Goal: Transaction & Acquisition: Purchase product/service

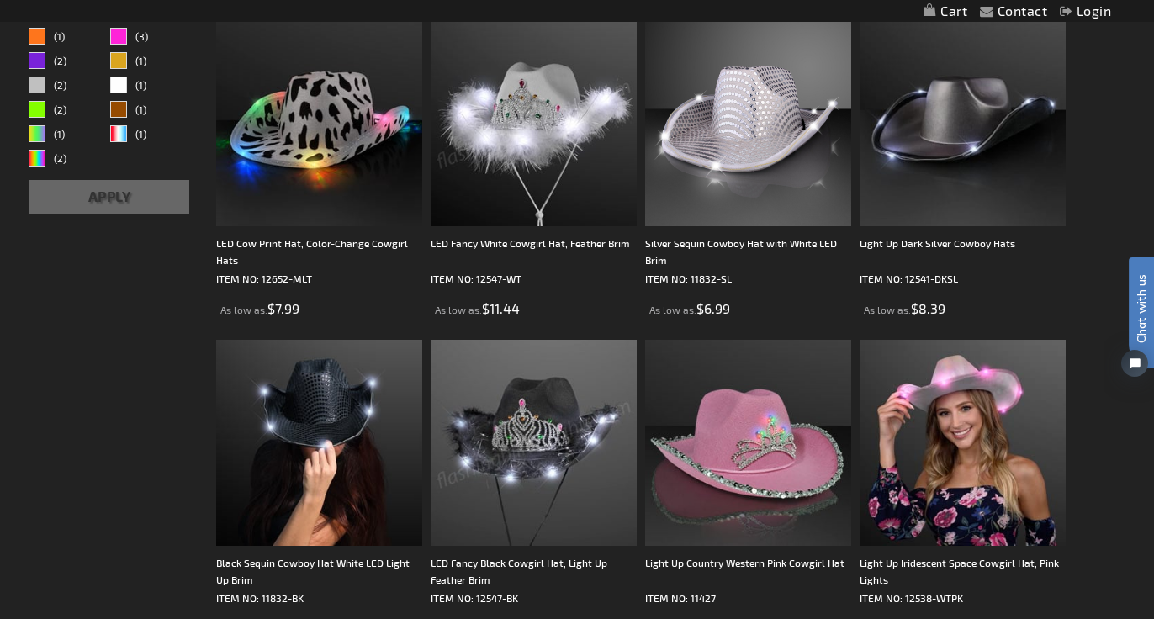
scroll to position [341, 0]
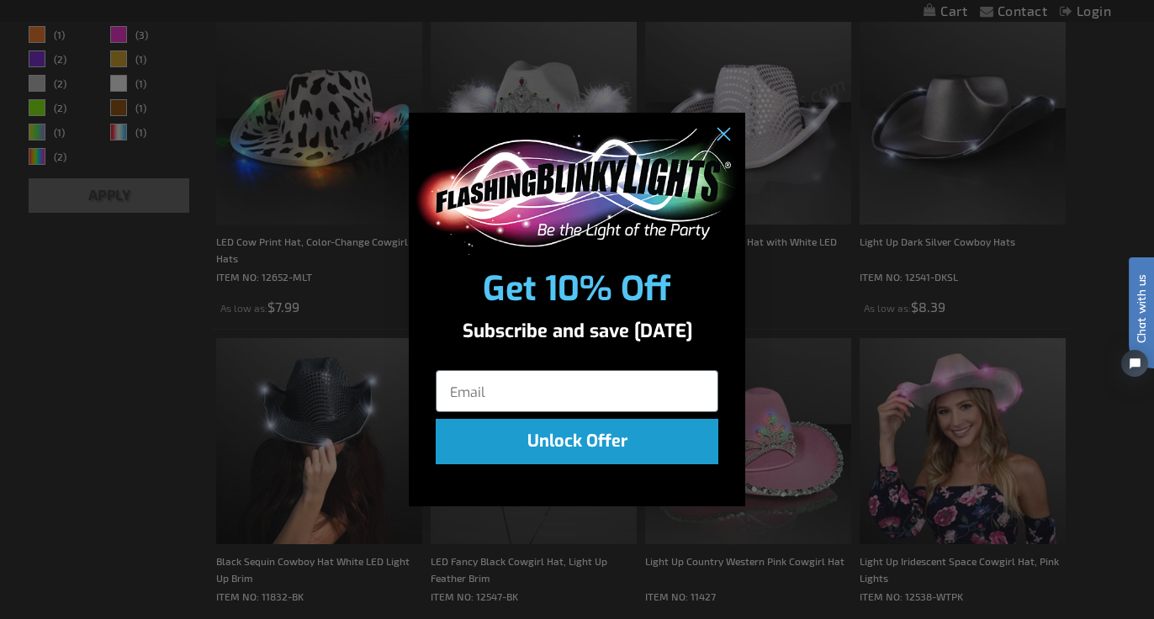
click at [764, 145] on div "Close dialog Get 10% Off Subscribe and save today Unlock Offer Submit" at bounding box center [577, 309] width 1154 height 619
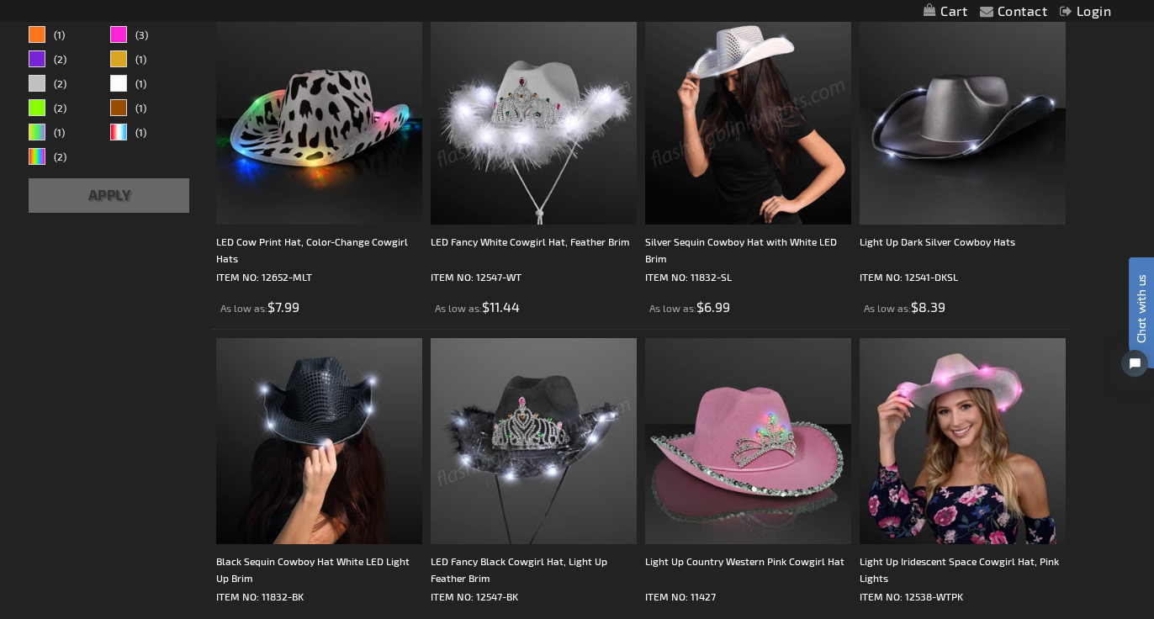
click at [760, 161] on img at bounding box center [748, 121] width 206 height 206
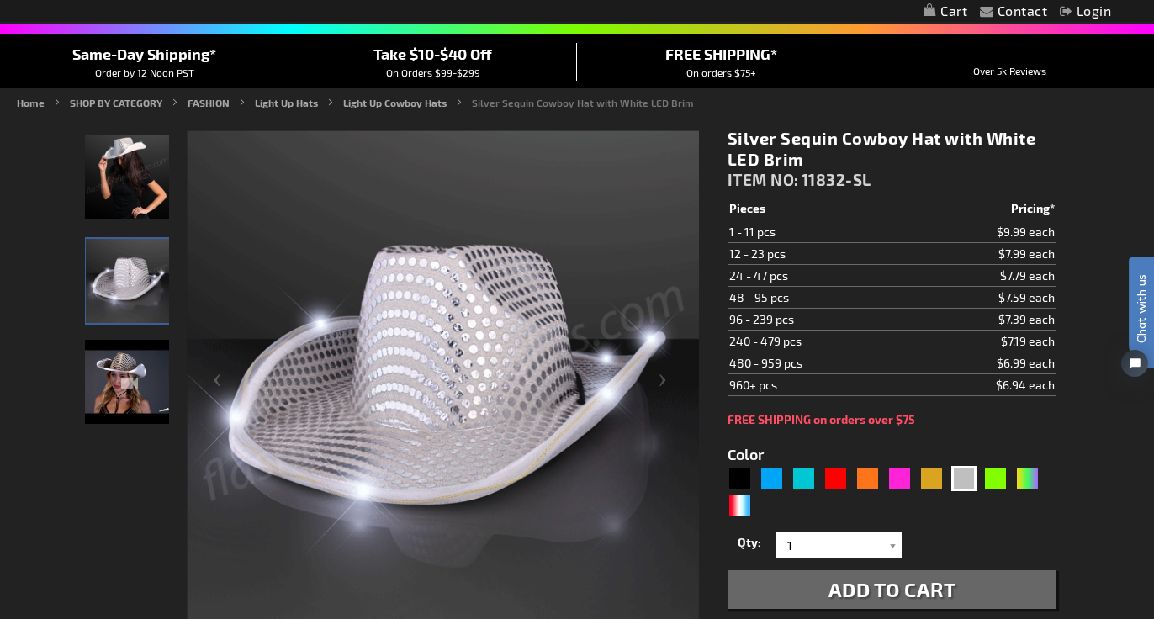
scroll to position [137, 0]
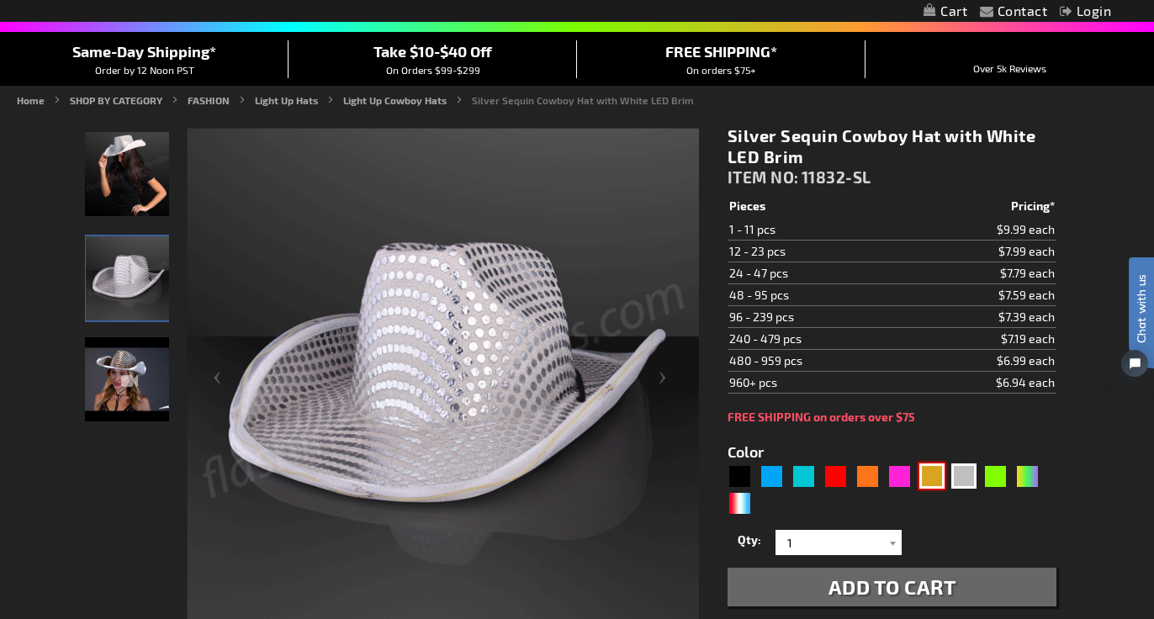
click at [927, 474] on div "Gold" at bounding box center [931, 475] width 25 height 25
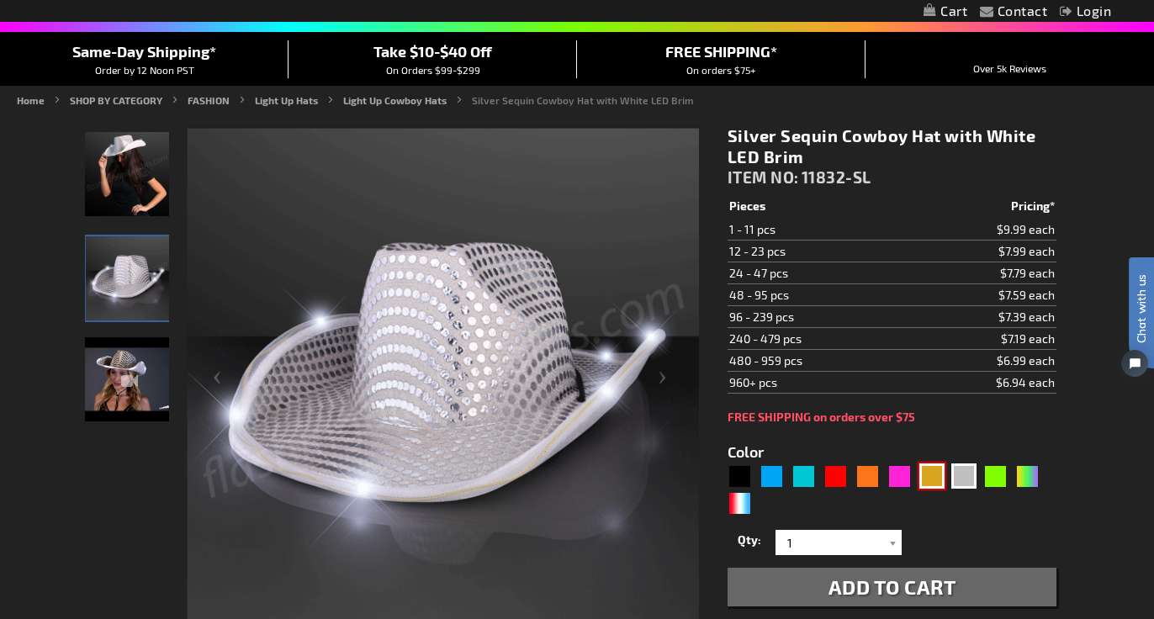
type input "5633"
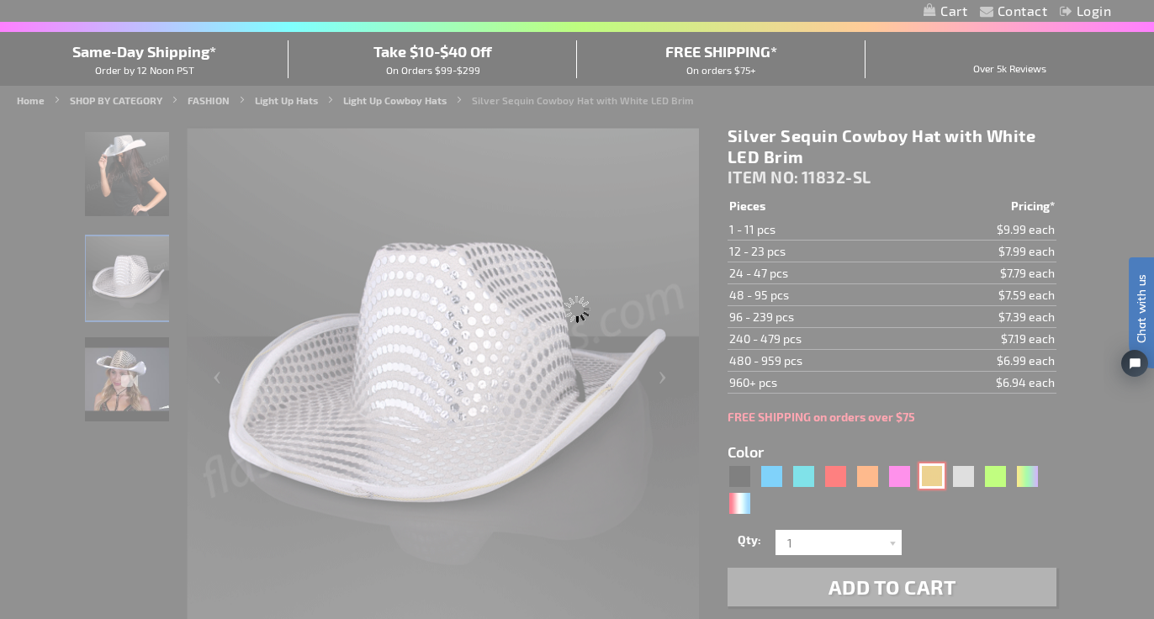
type input "11832-GD"
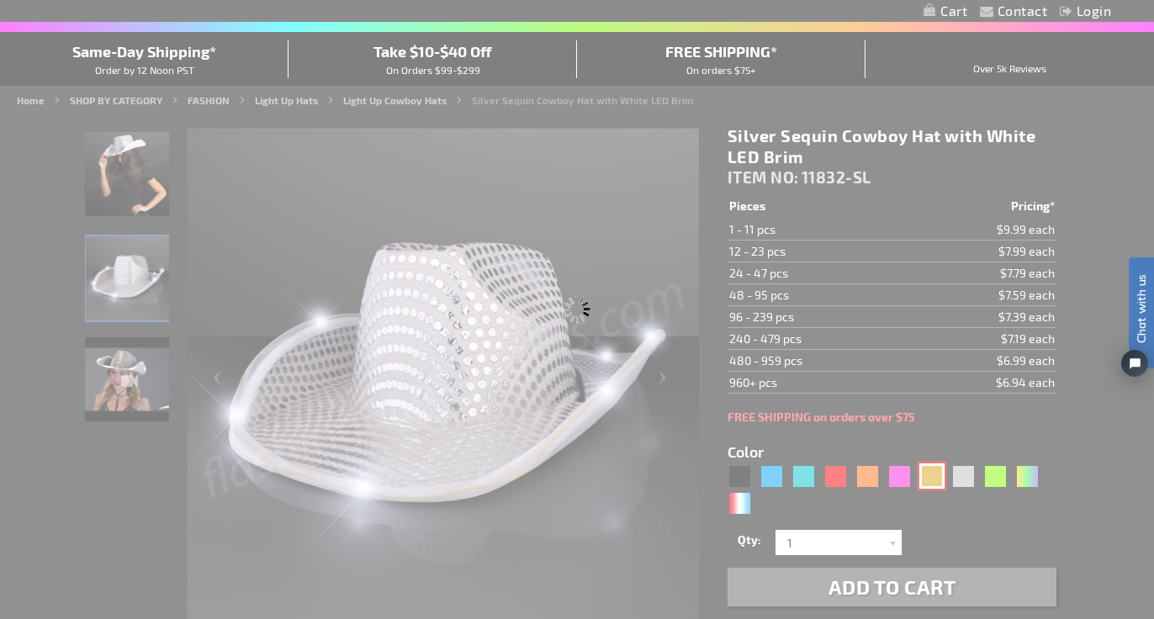
type input "Customize - Shiny Yellow-Gold Cowboy Hat with Light Brim - ITEM NO: 11832-GD"
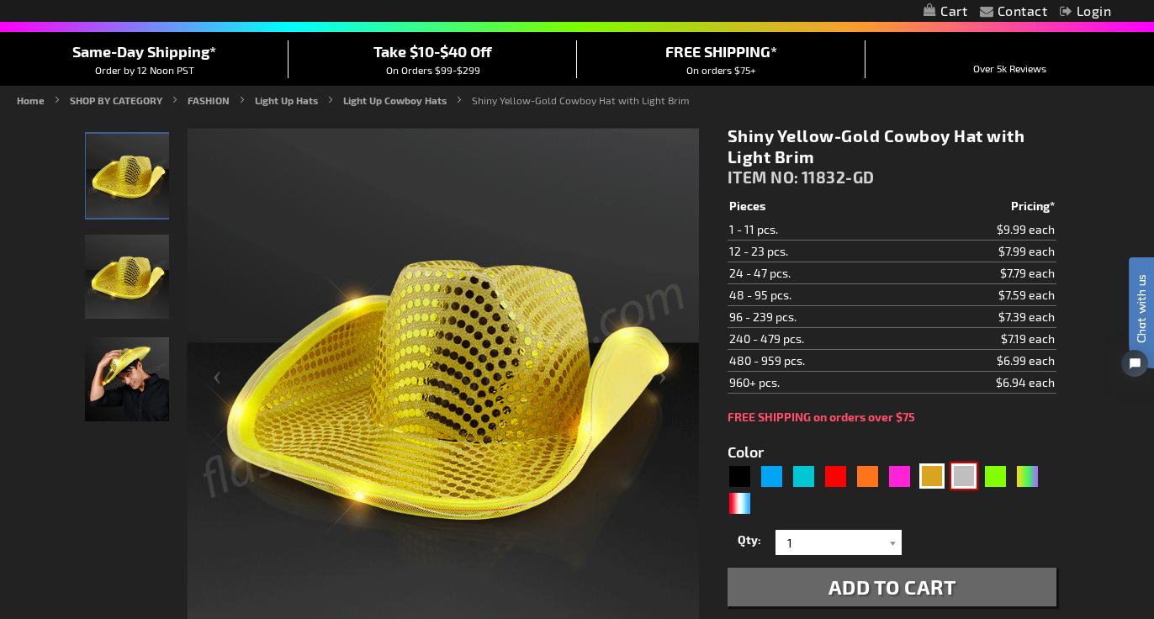
click at [968, 484] on div "Silver" at bounding box center [963, 475] width 25 height 25
type input "5644"
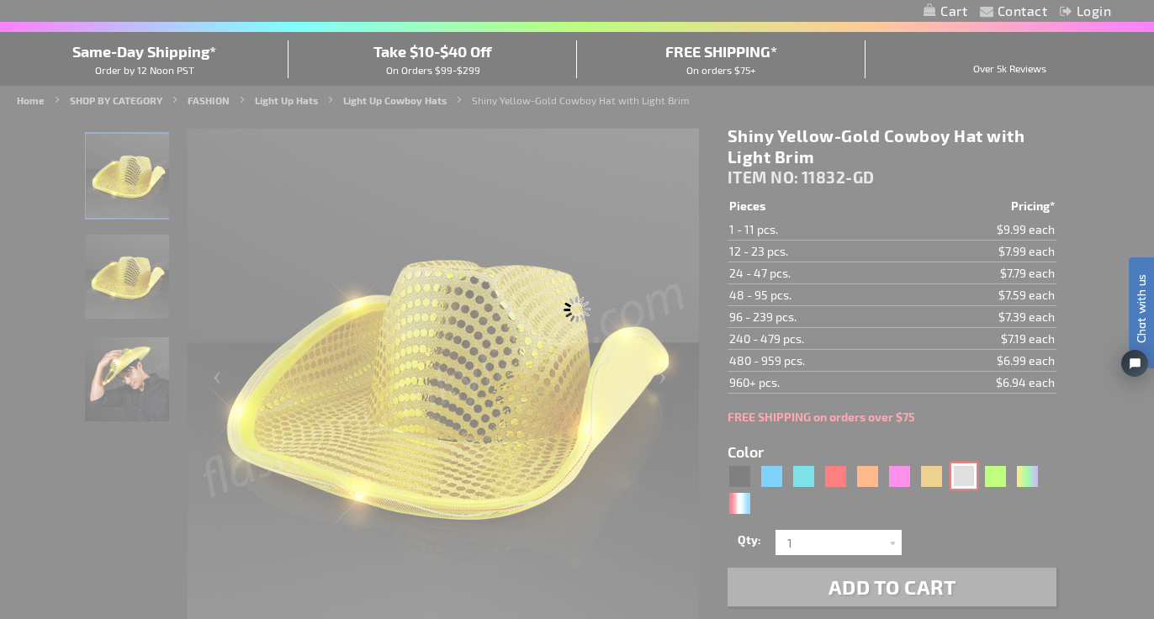
type input "11832-SL"
type input "Customize - Silver Sequin Cowboy Hat with White LED Brim - ITEM NO: 11832-SL"
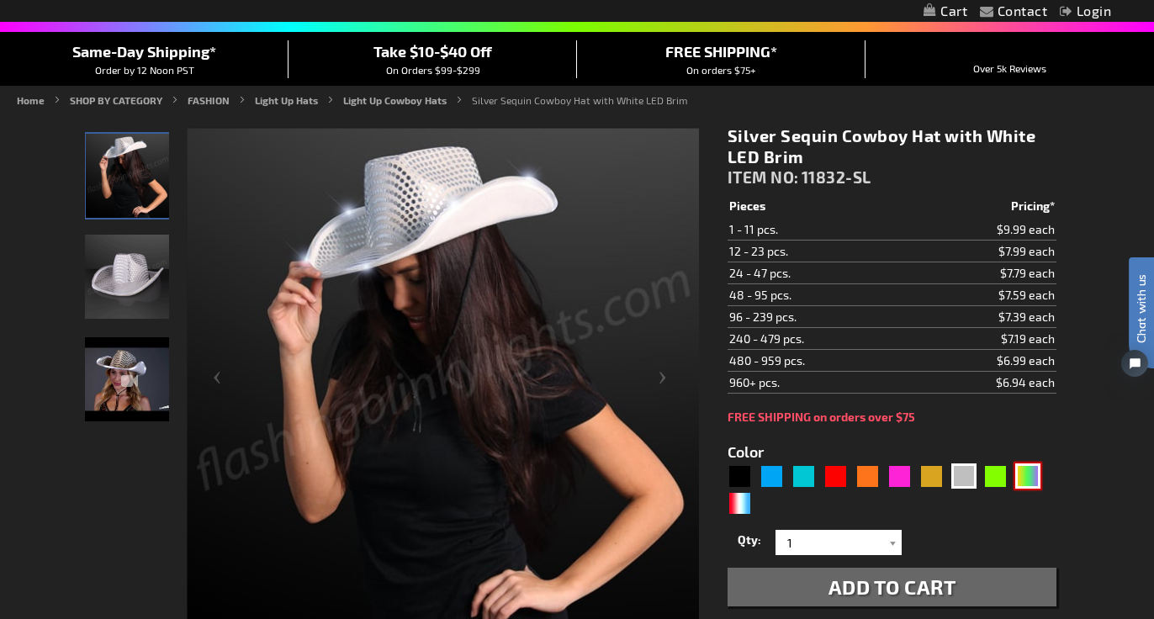
click at [1021, 478] on div "PGG" at bounding box center [1027, 475] width 25 height 25
type input "5638"
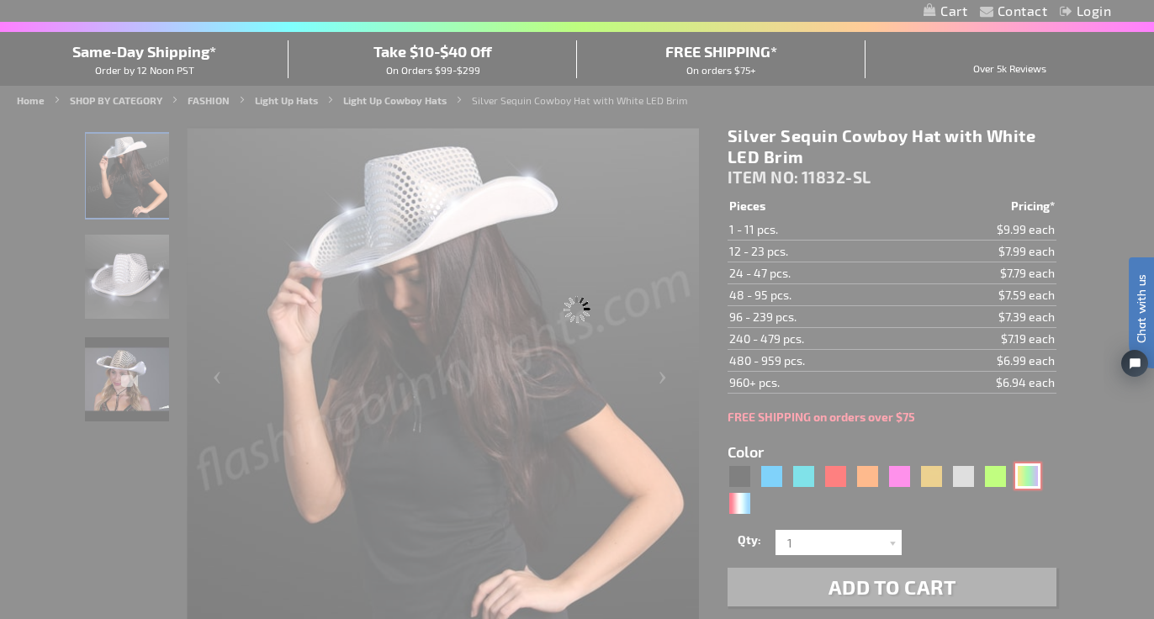
type input "11832-PGG"
type input "Customize - Light Up [DATE] Cowboy Hat - ITEM NO: 11832-PGG"
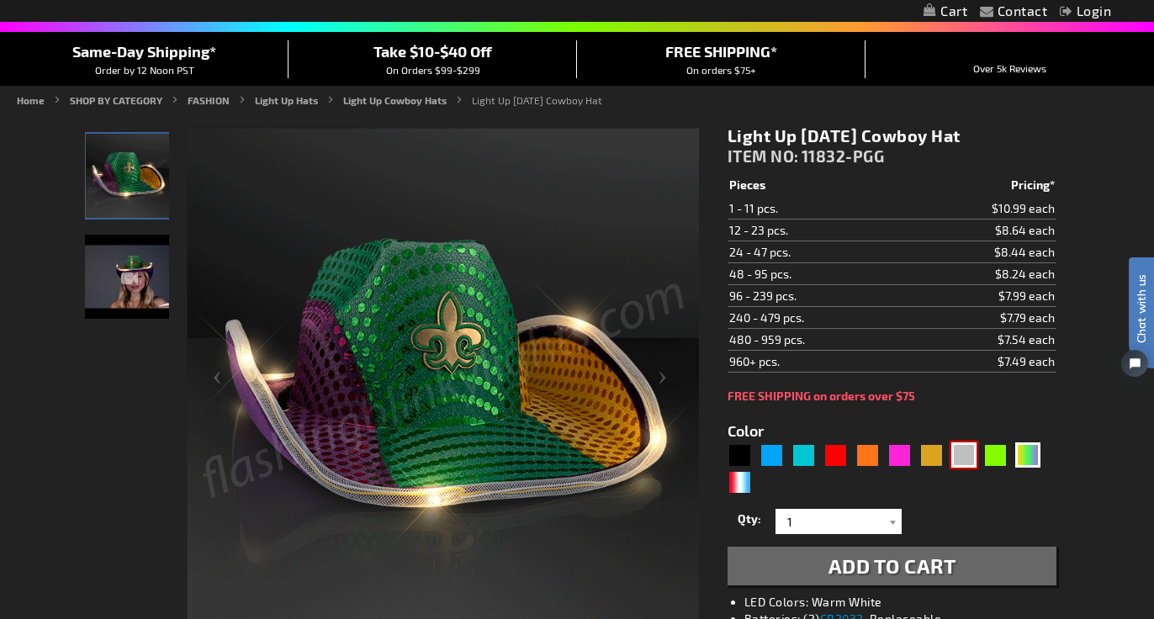
click at [962, 457] on div "Silver" at bounding box center [963, 454] width 25 height 25
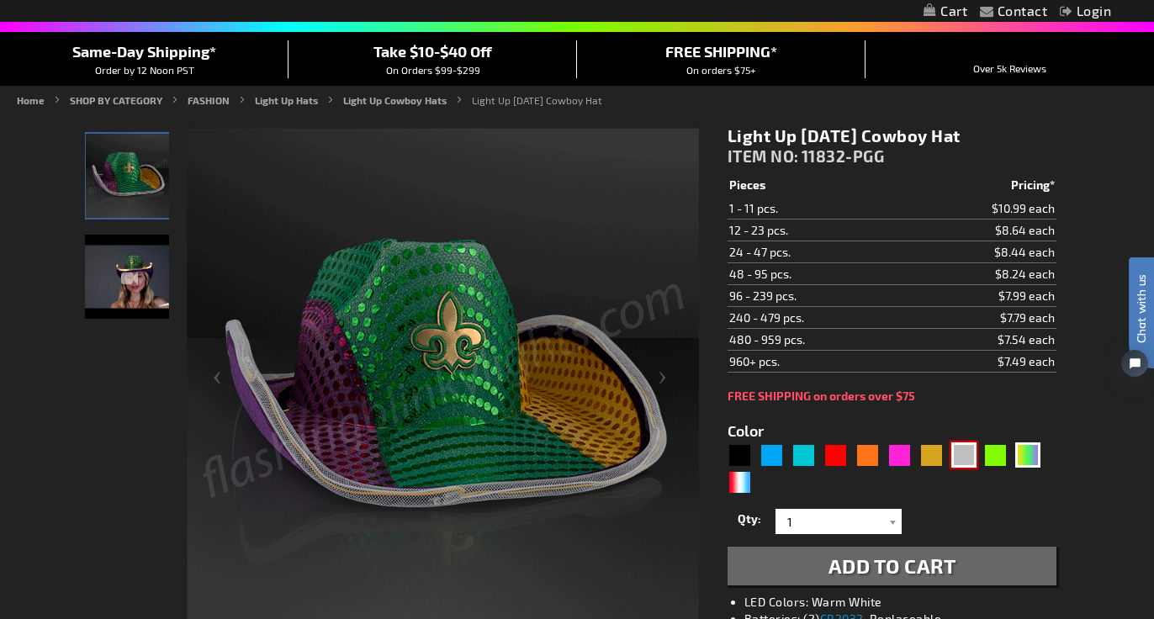
type input "5644"
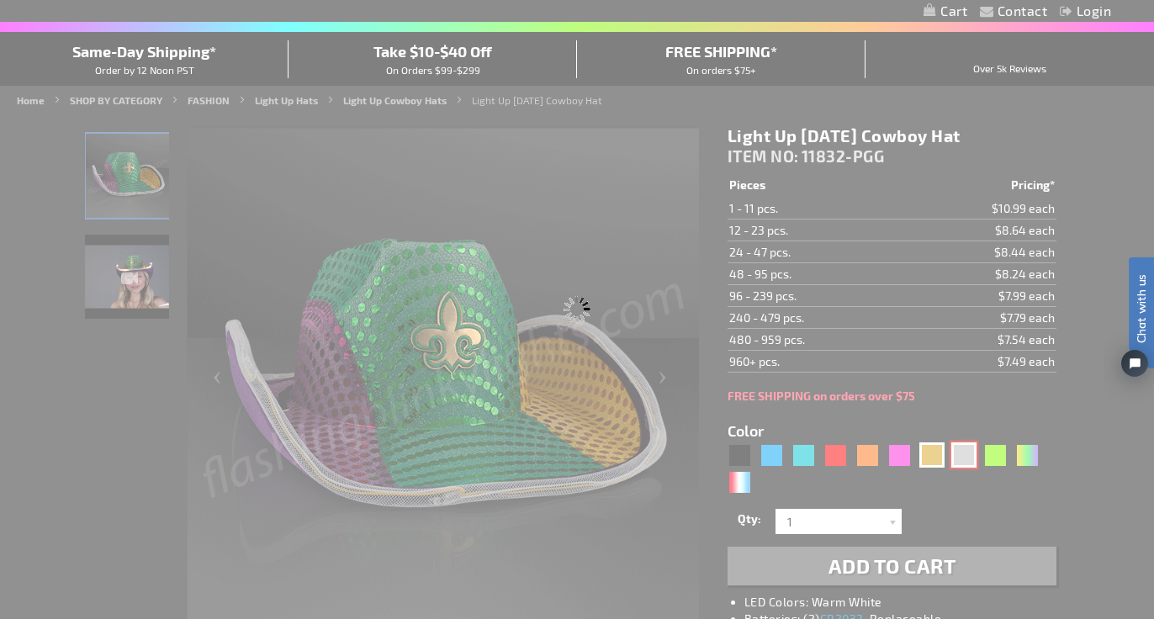
type input "11832-SL"
type input "Customize - Silver Sequin Cowboy Hat with White LED Brim - ITEM NO: 11832-SL"
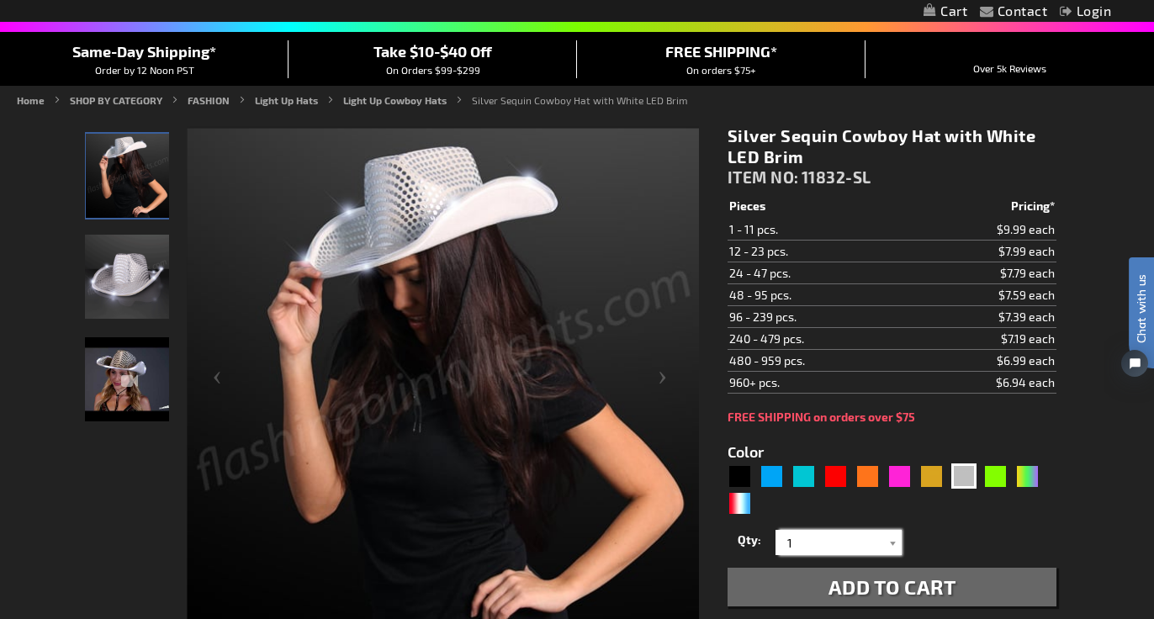
click at [875, 542] on input "1" at bounding box center [840, 542] width 122 height 25
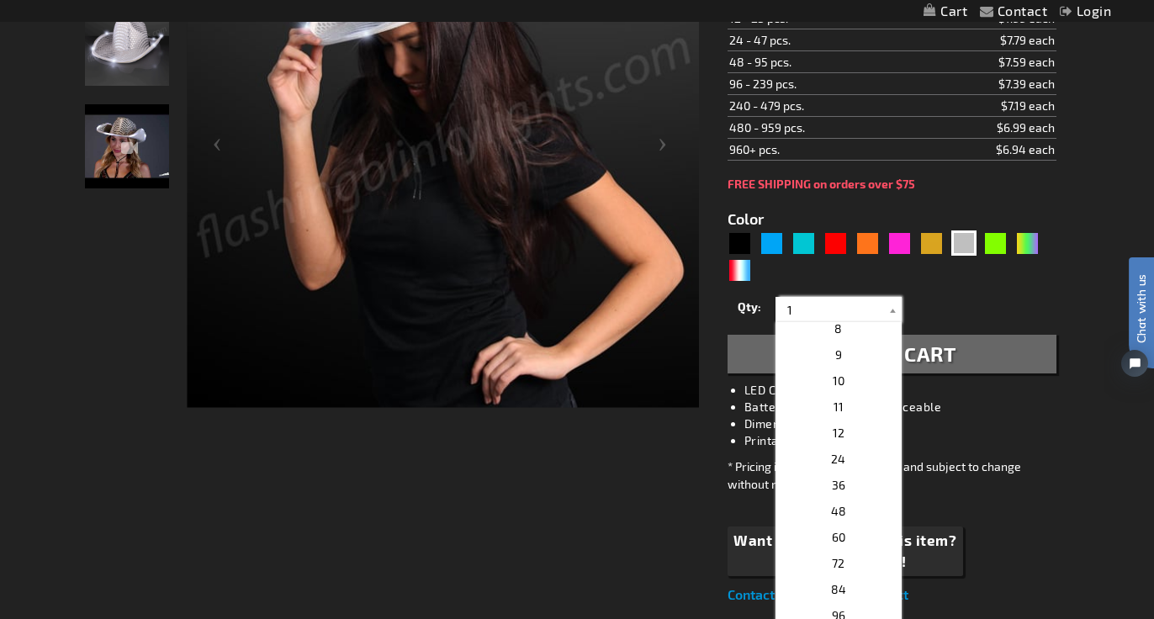
scroll to position [184, 0]
click at [860, 510] on p "48" at bounding box center [838, 516] width 126 height 26
type input "48"
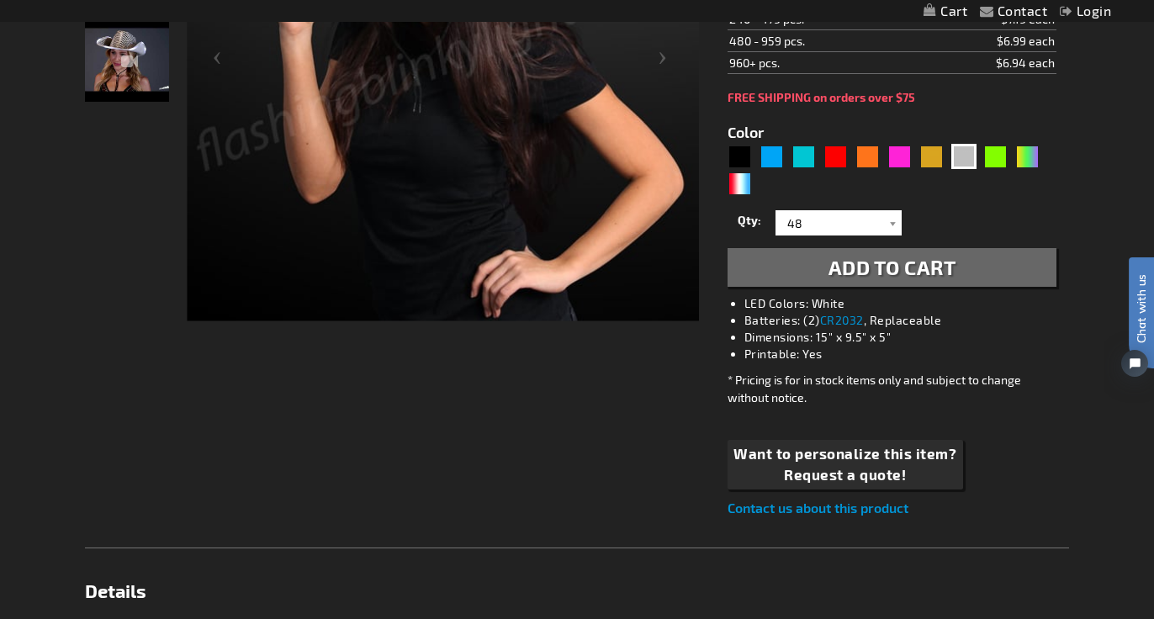
scroll to position [367, 0]
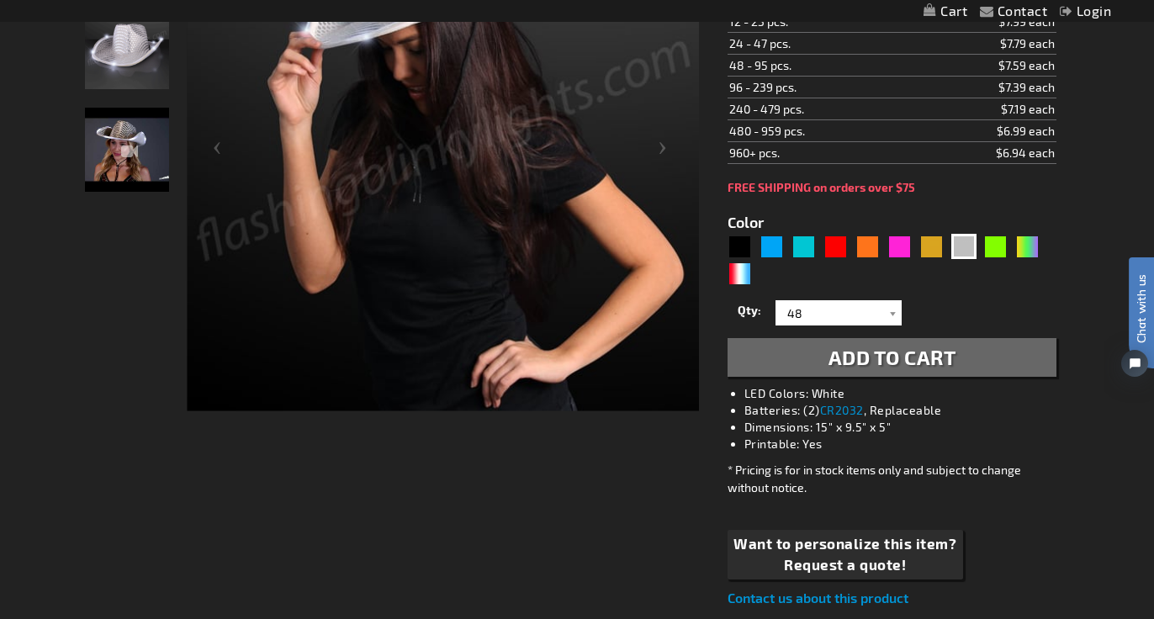
click at [873, 363] on span "Add to Cart" at bounding box center [892, 357] width 128 height 24
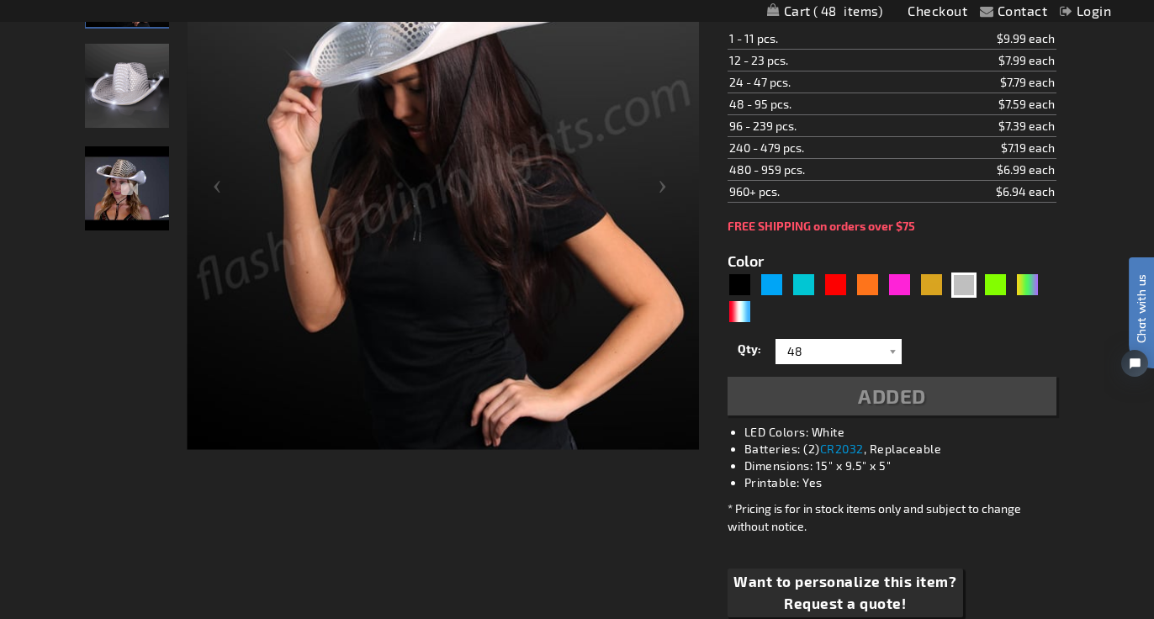
scroll to position [404, 0]
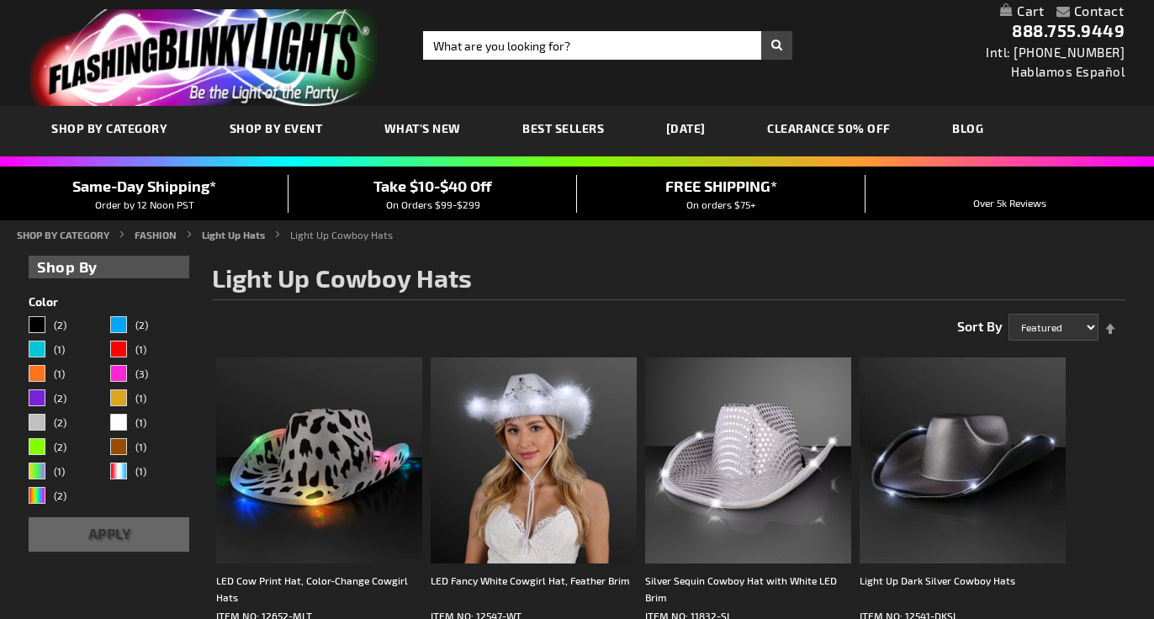
scroll to position [342, 0]
